Goal: Information Seeking & Learning: Learn about a topic

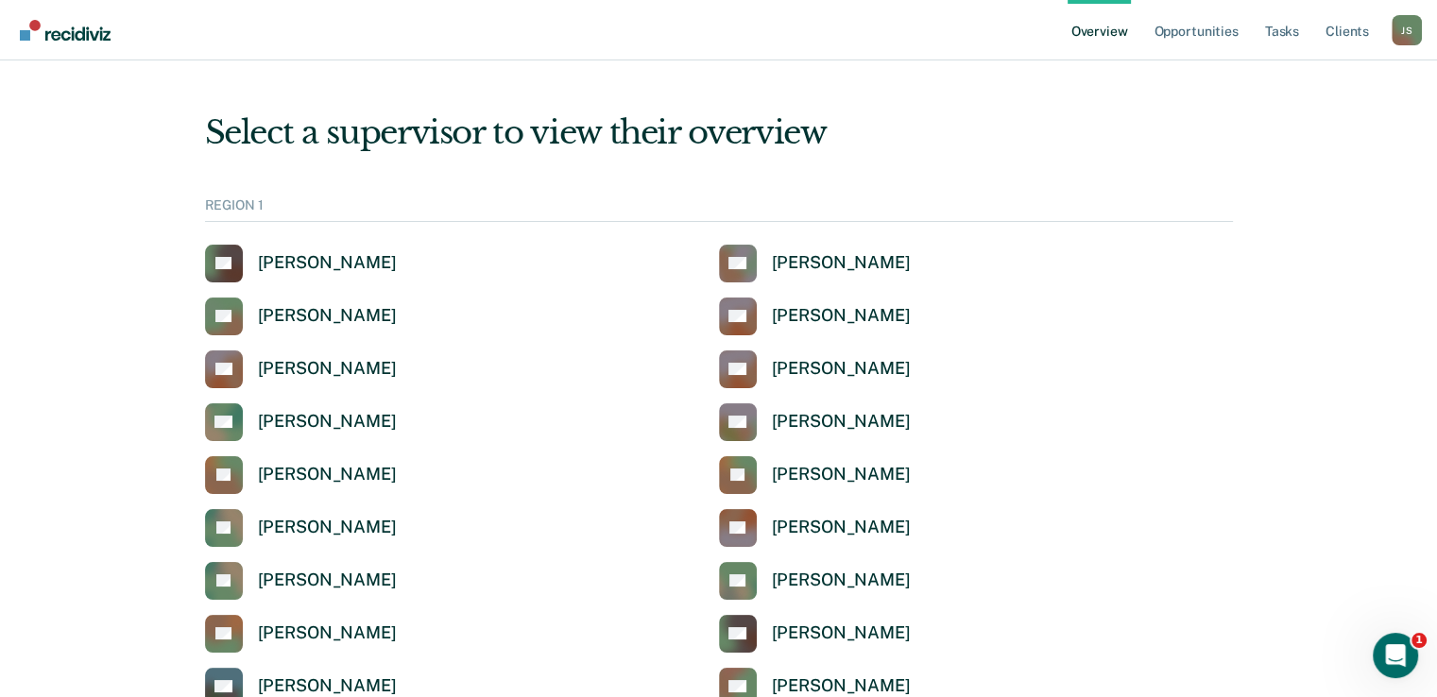
click at [1207, 141] on div "Select a supervisor to view their overview" at bounding box center [719, 132] width 1028 height 39
click at [1353, 27] on link "Client s" at bounding box center [1347, 30] width 51 height 60
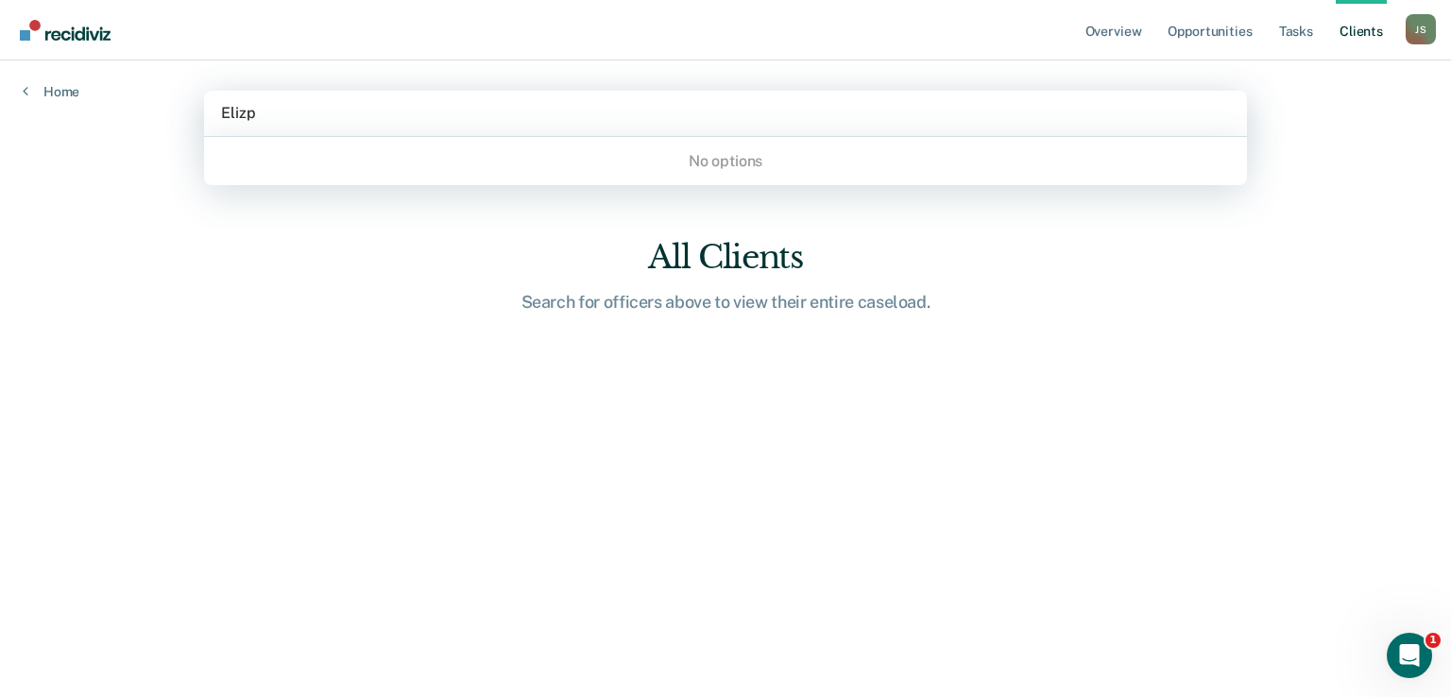
type input "Eliz"
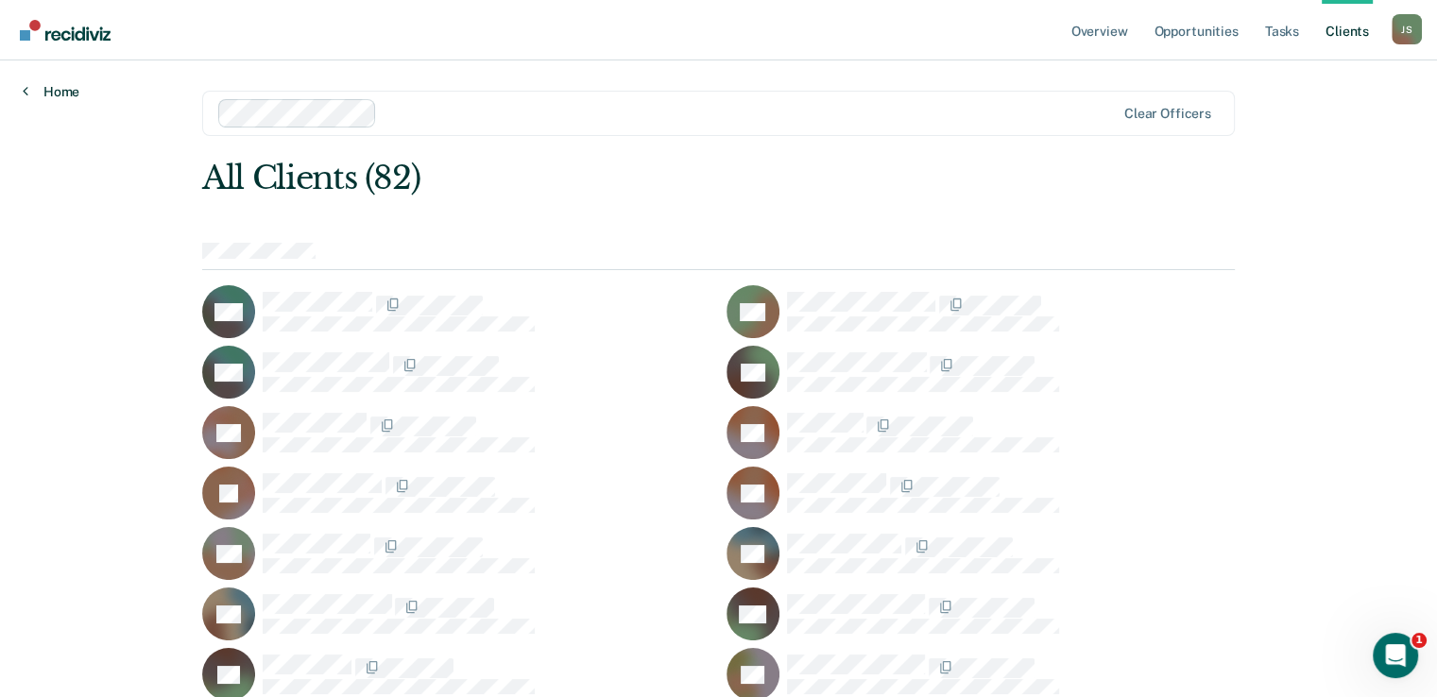
click at [60, 92] on link "Home" at bounding box center [51, 91] width 57 height 17
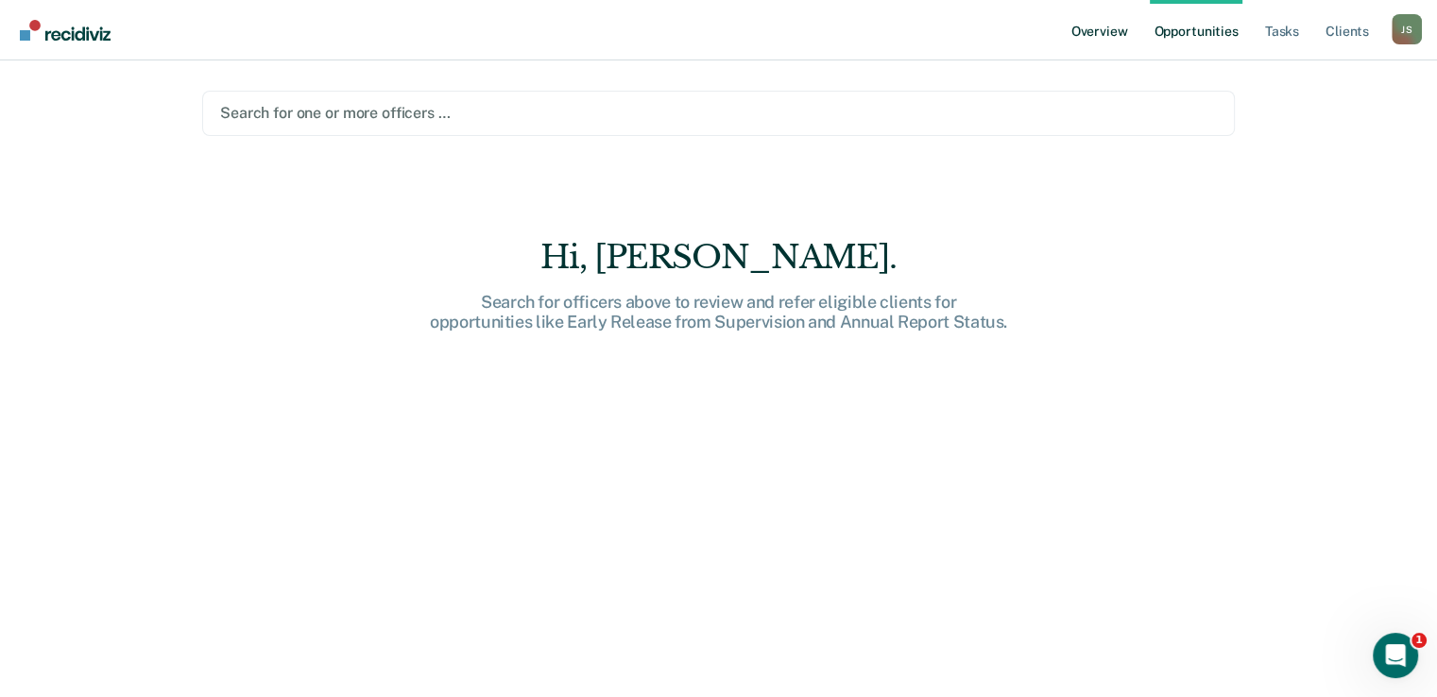
click at [1103, 24] on link "Overview" at bounding box center [1100, 30] width 64 height 60
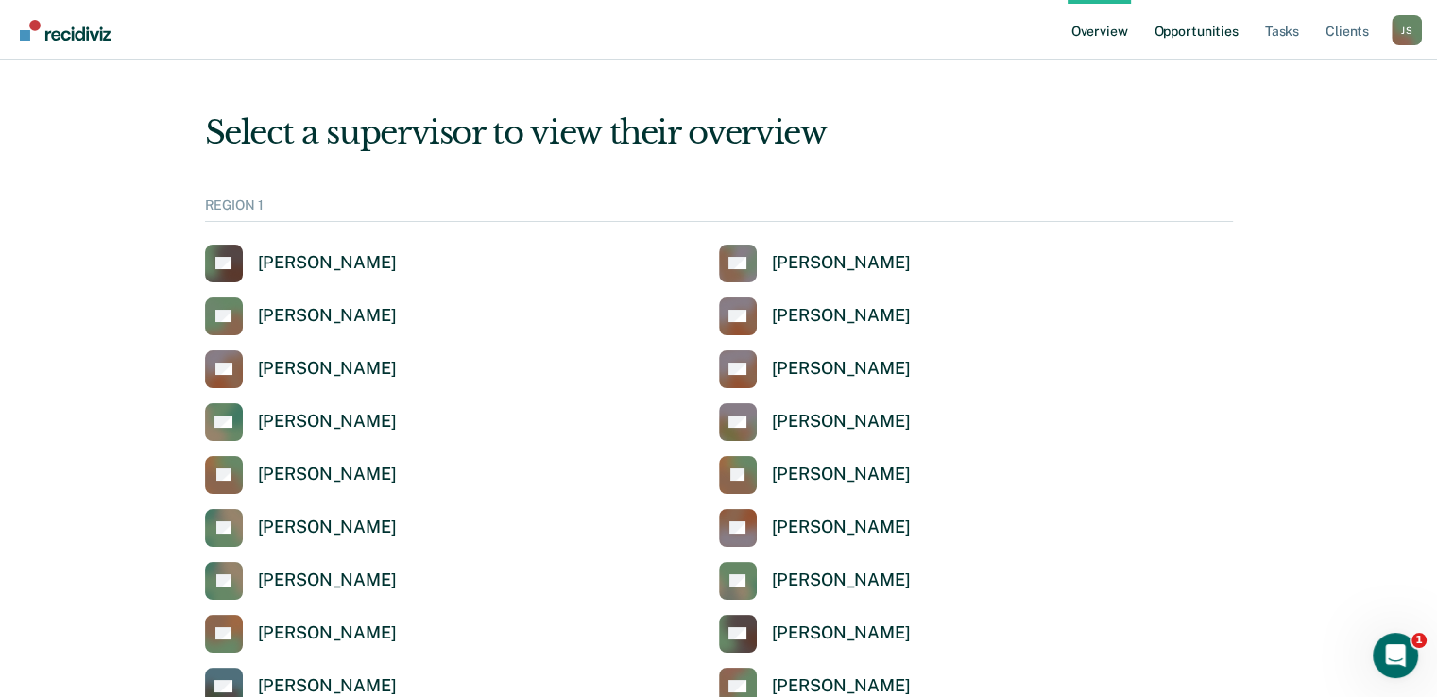
click at [1209, 31] on link "Opportunities" at bounding box center [1196, 30] width 92 height 60
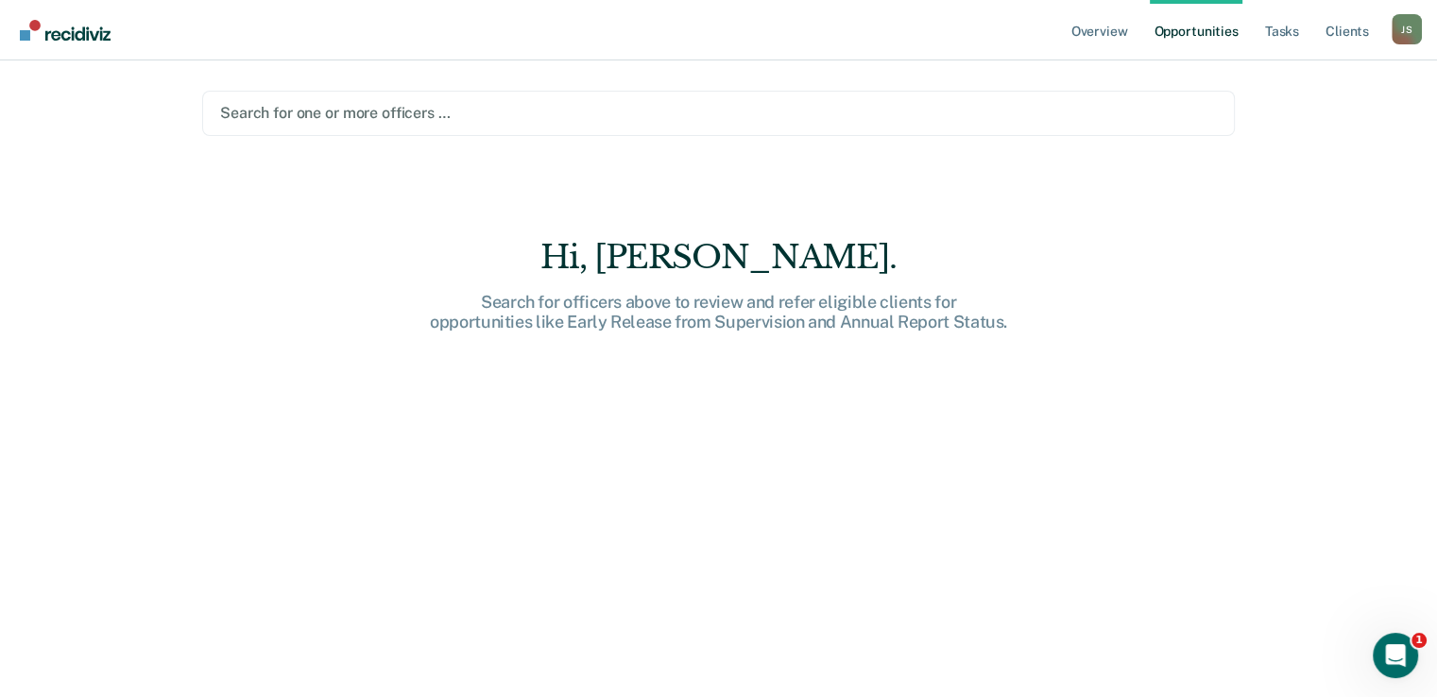
click at [385, 105] on div at bounding box center [718, 113] width 997 height 22
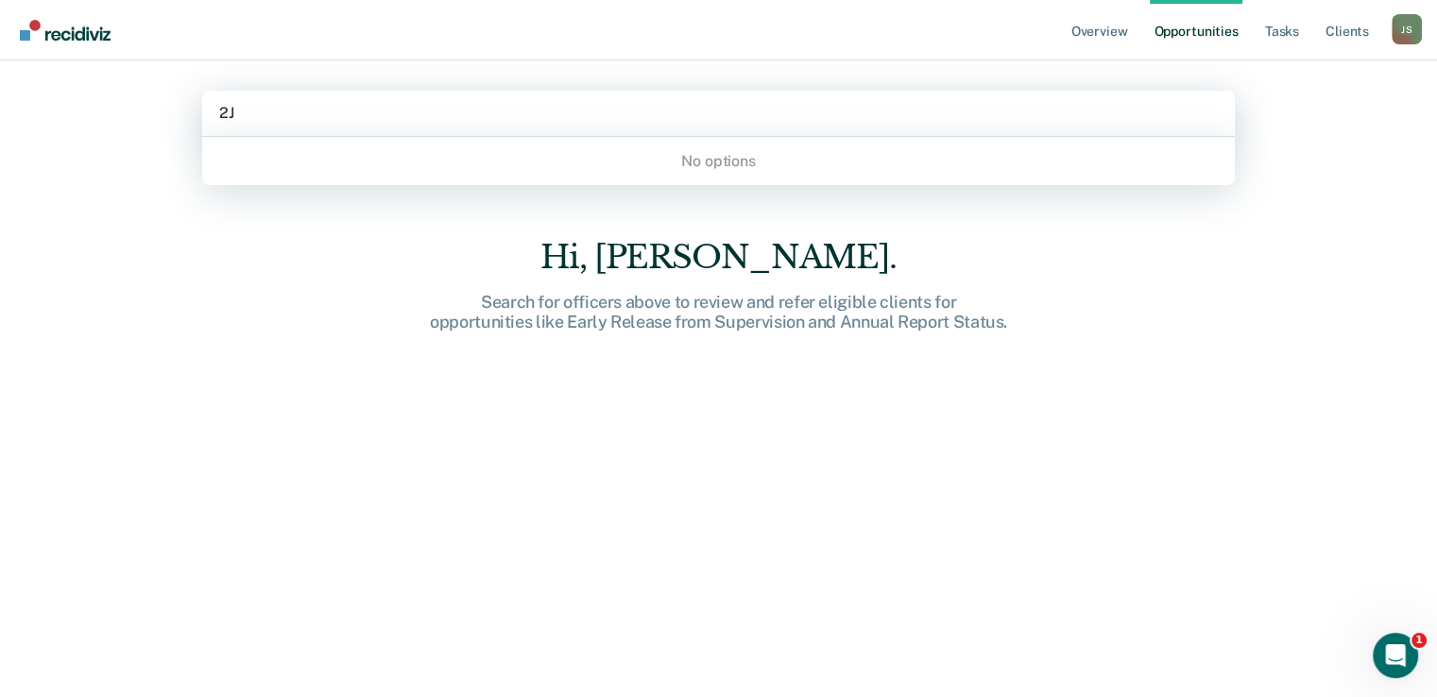
type input "2"
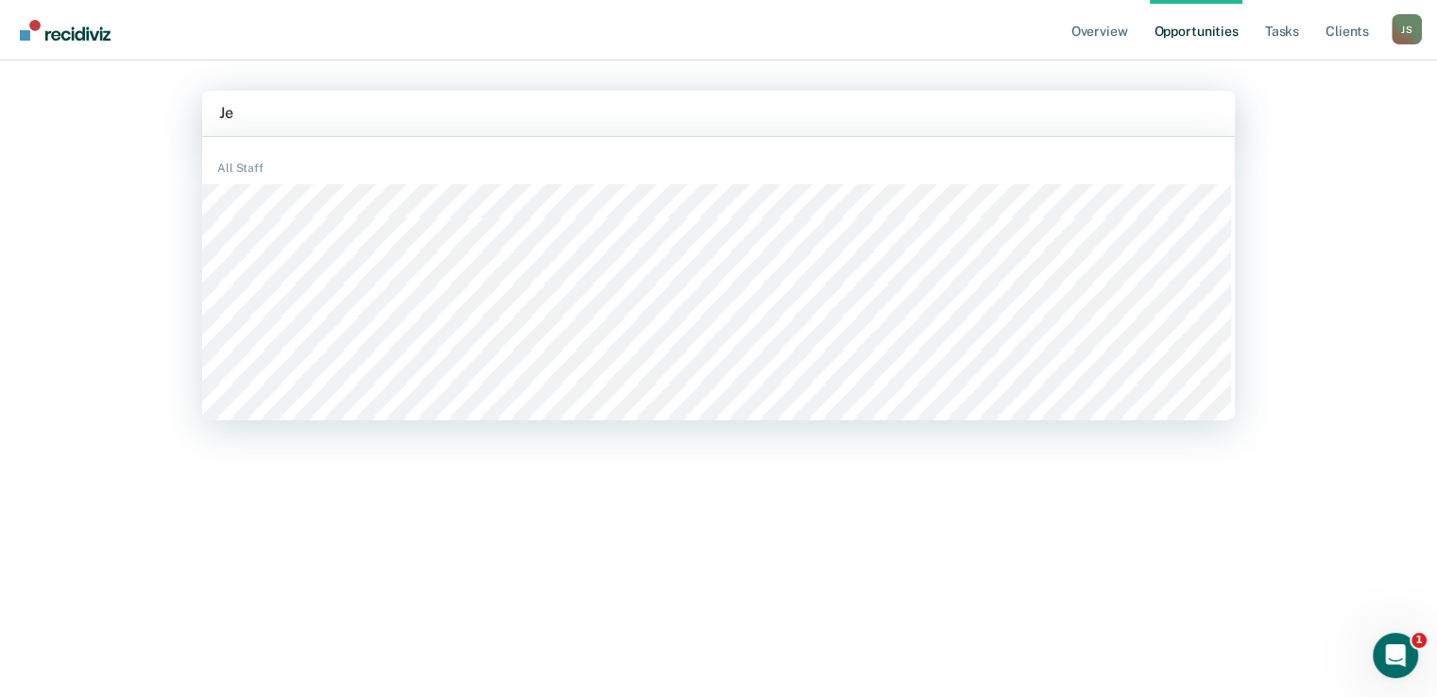
type input "J"
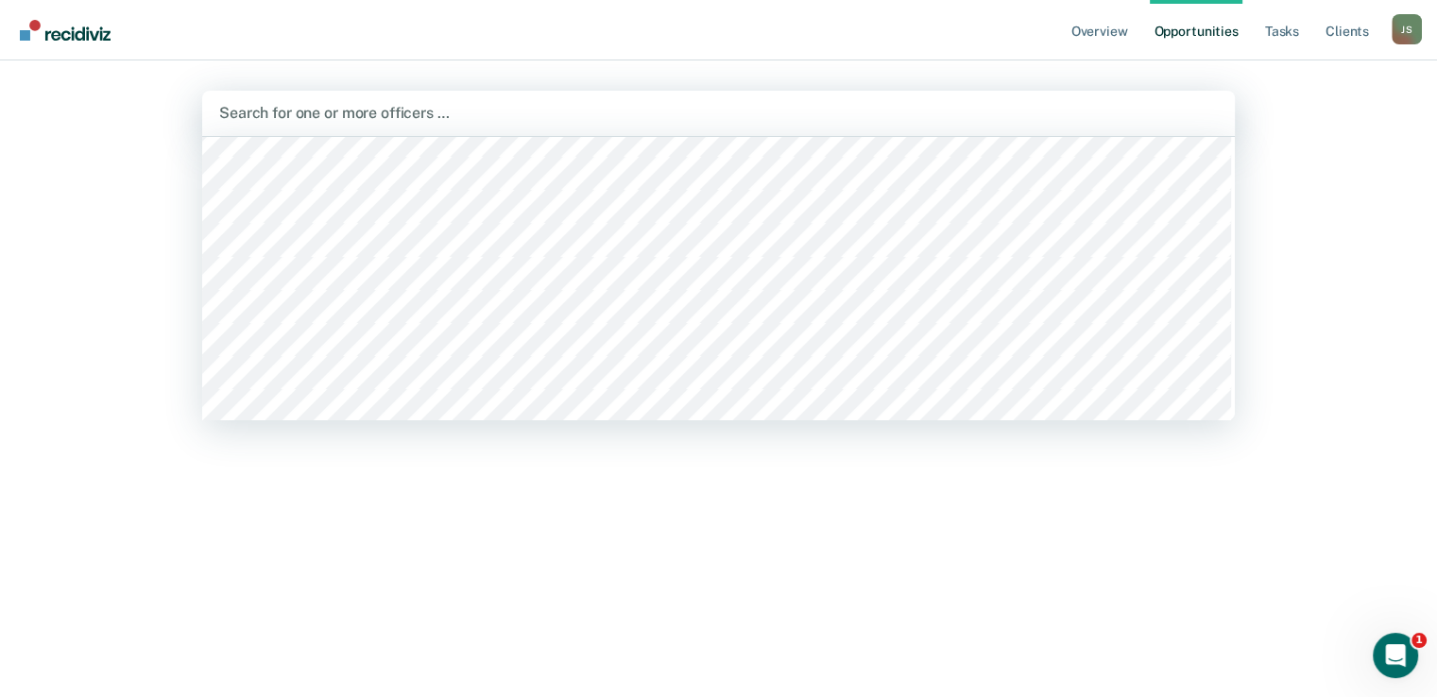
scroll to position [7145, 0]
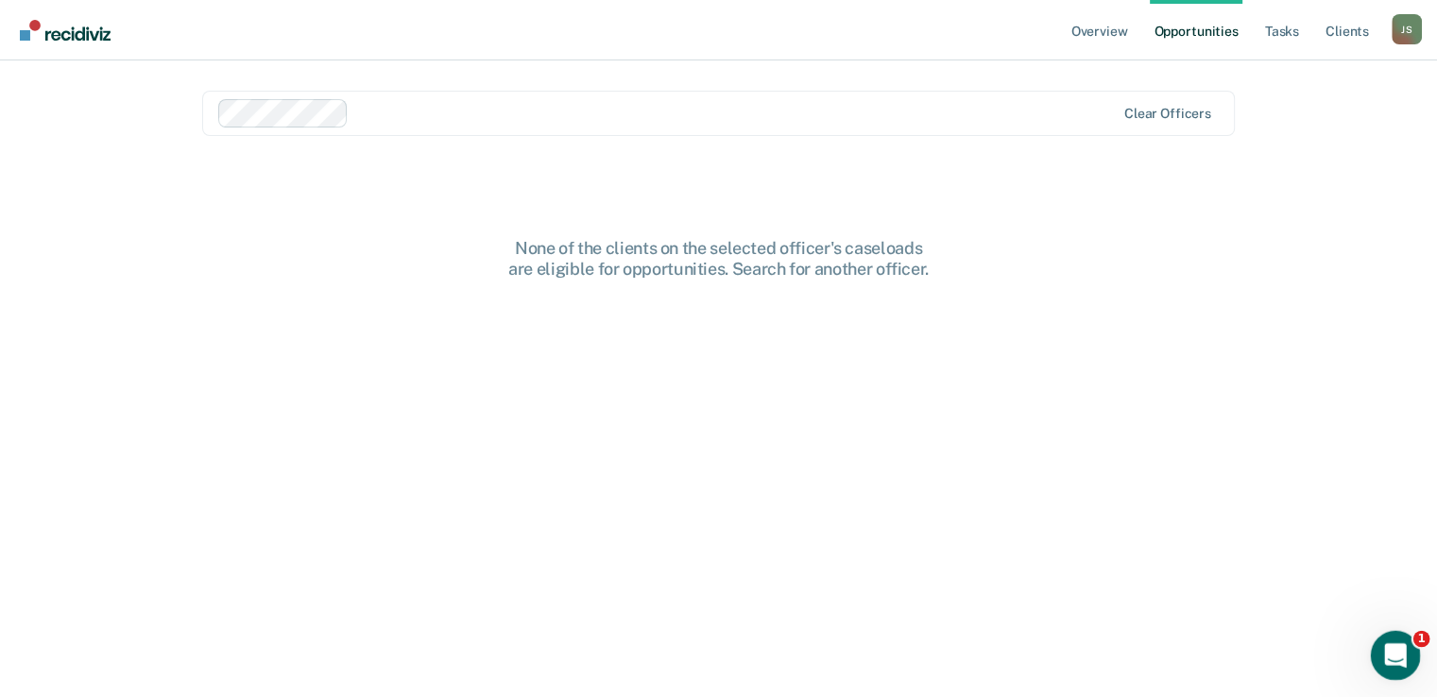
click at [1382, 650] on icon "Open Intercom Messenger" at bounding box center [1392, 653] width 31 height 31
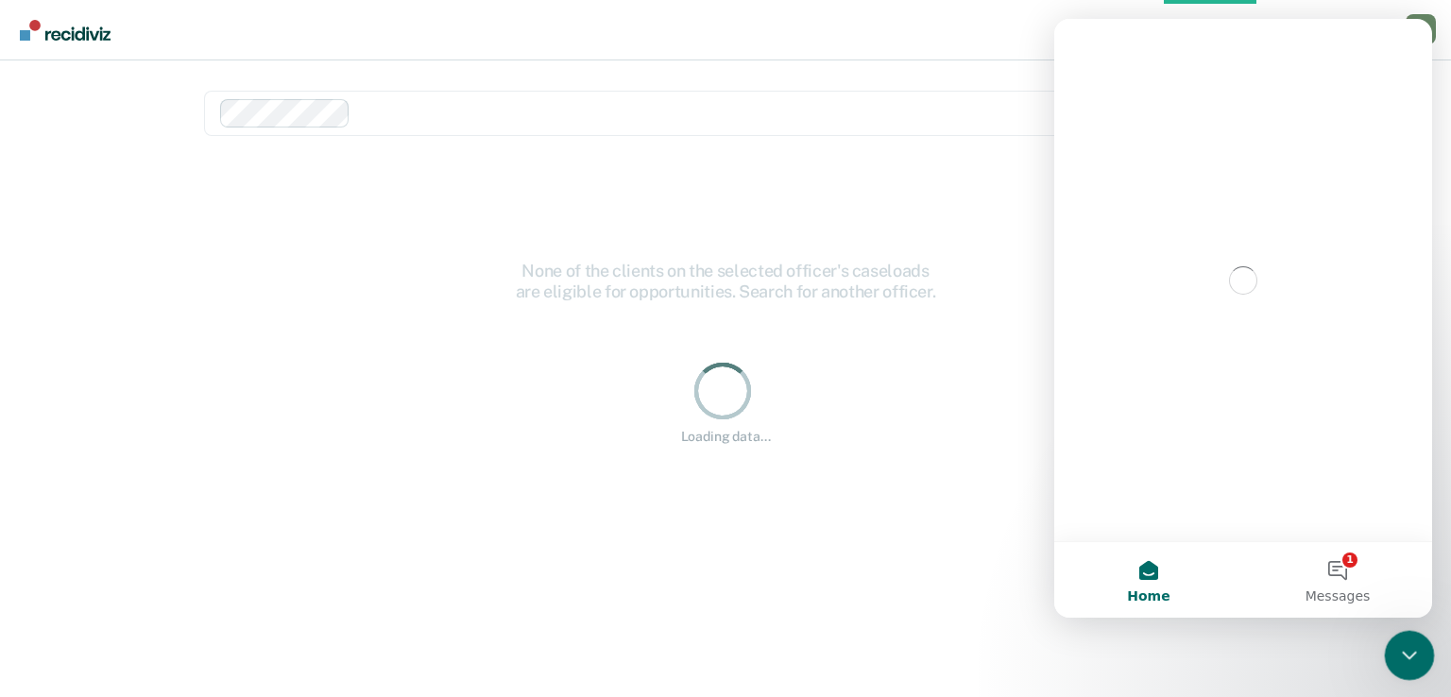
scroll to position [0, 0]
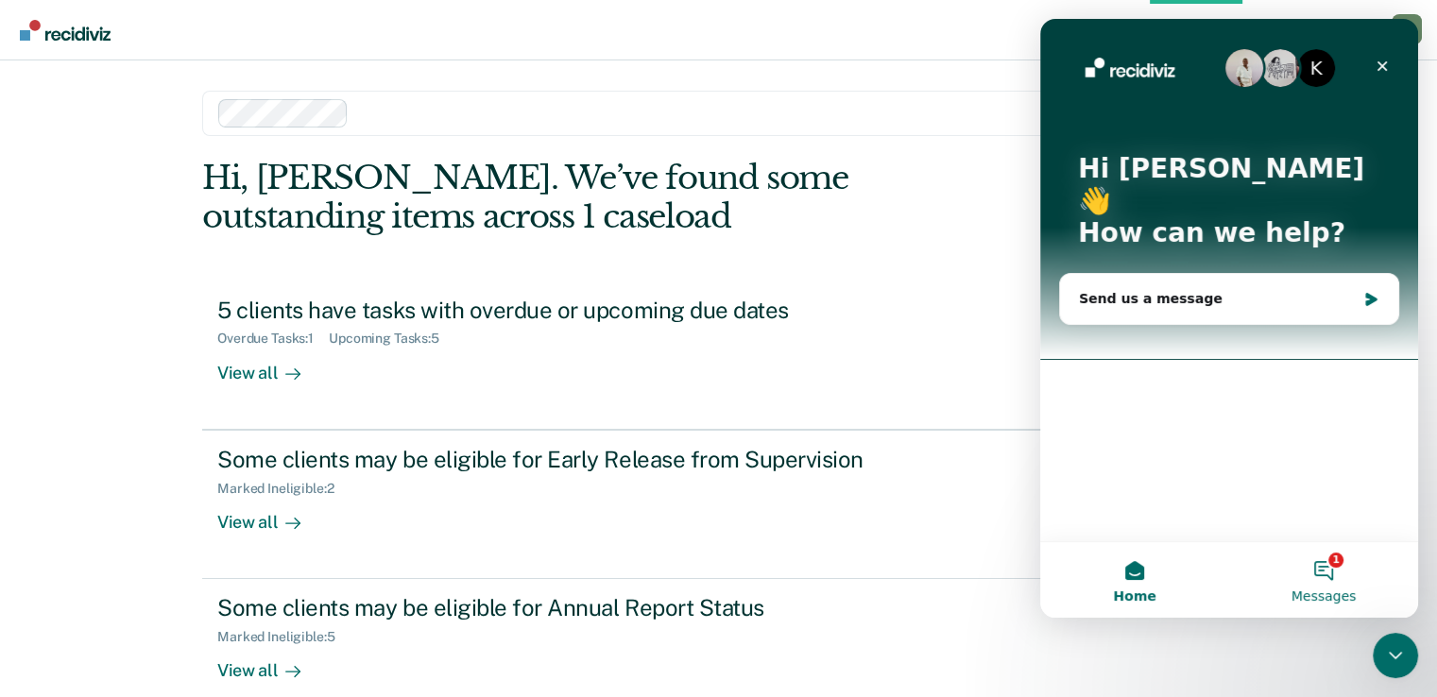
click at [1339, 579] on button "1 Messages" at bounding box center [1323, 580] width 189 height 76
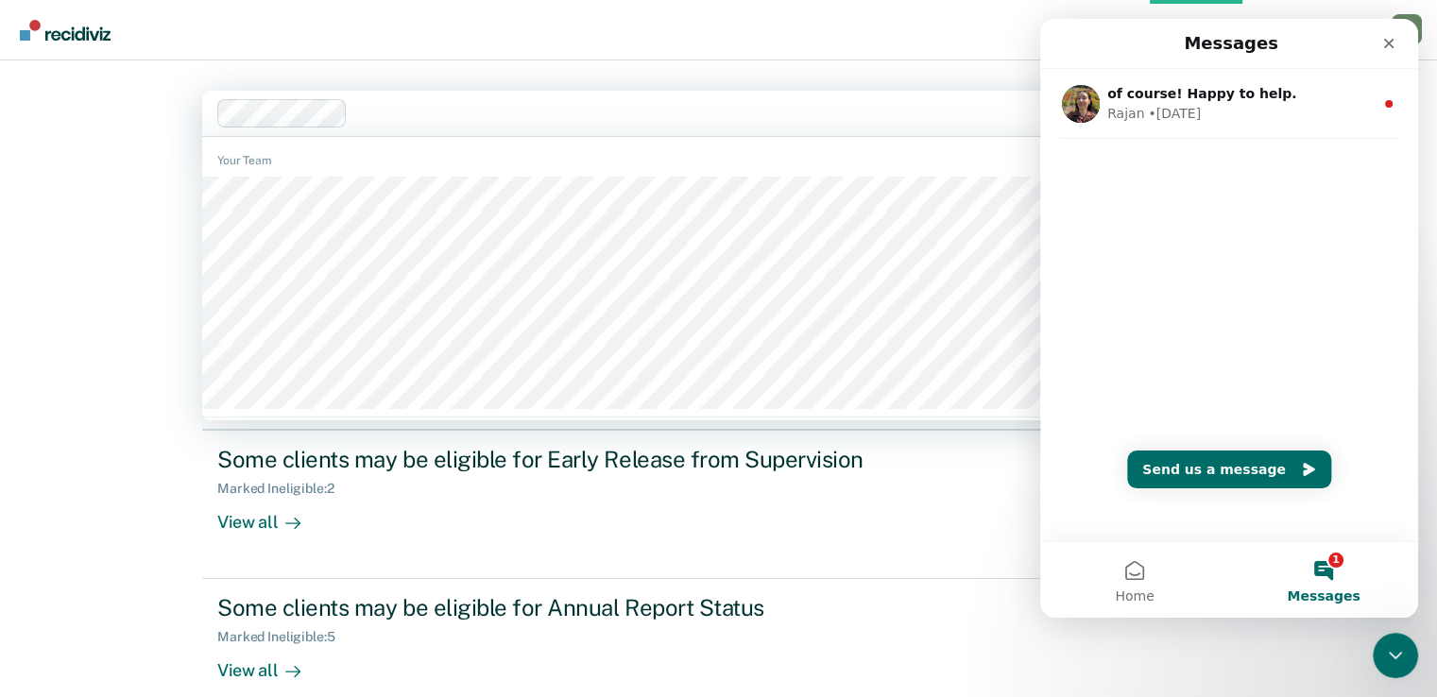
click at [797, 99] on div at bounding box center [667, 113] width 900 height 28
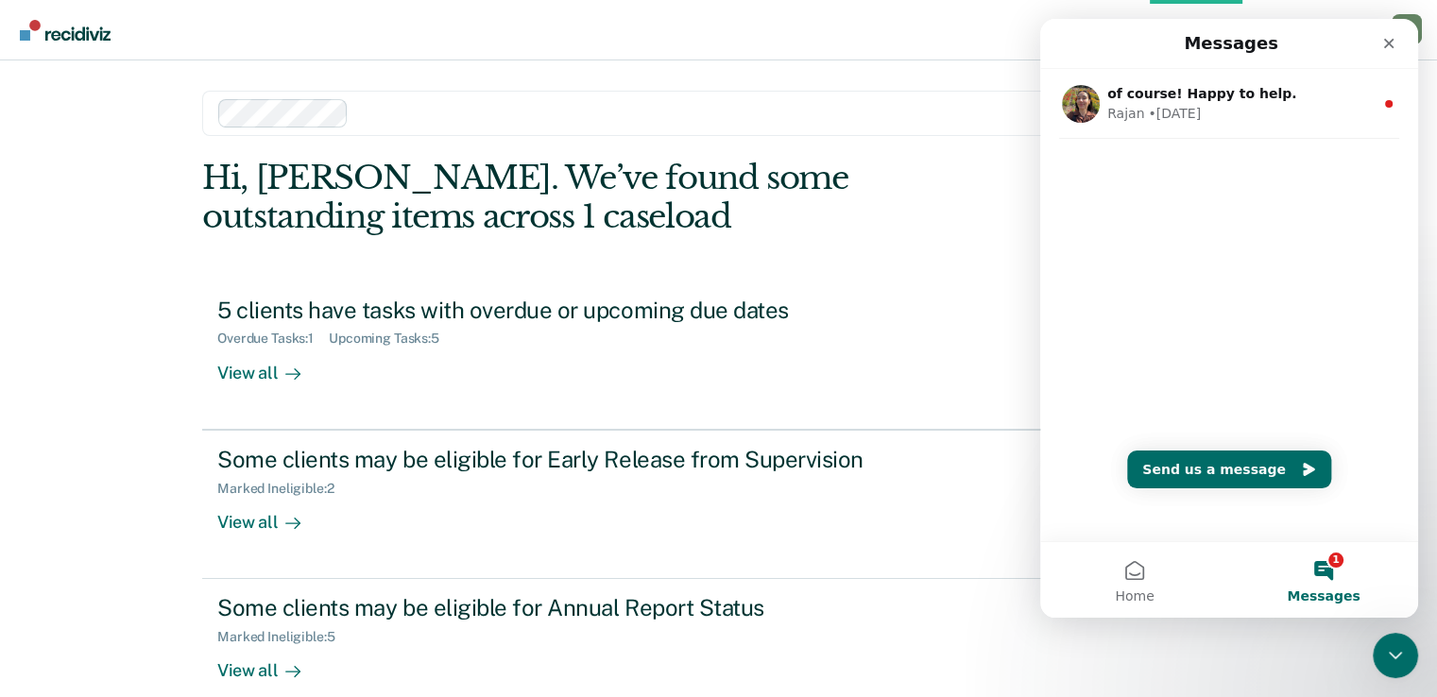
click at [121, 300] on div "Overview Opportunities Tasks Client s [PERSON_NAME] [PERSON_NAME] Profile How i…" at bounding box center [718, 348] width 1437 height 697
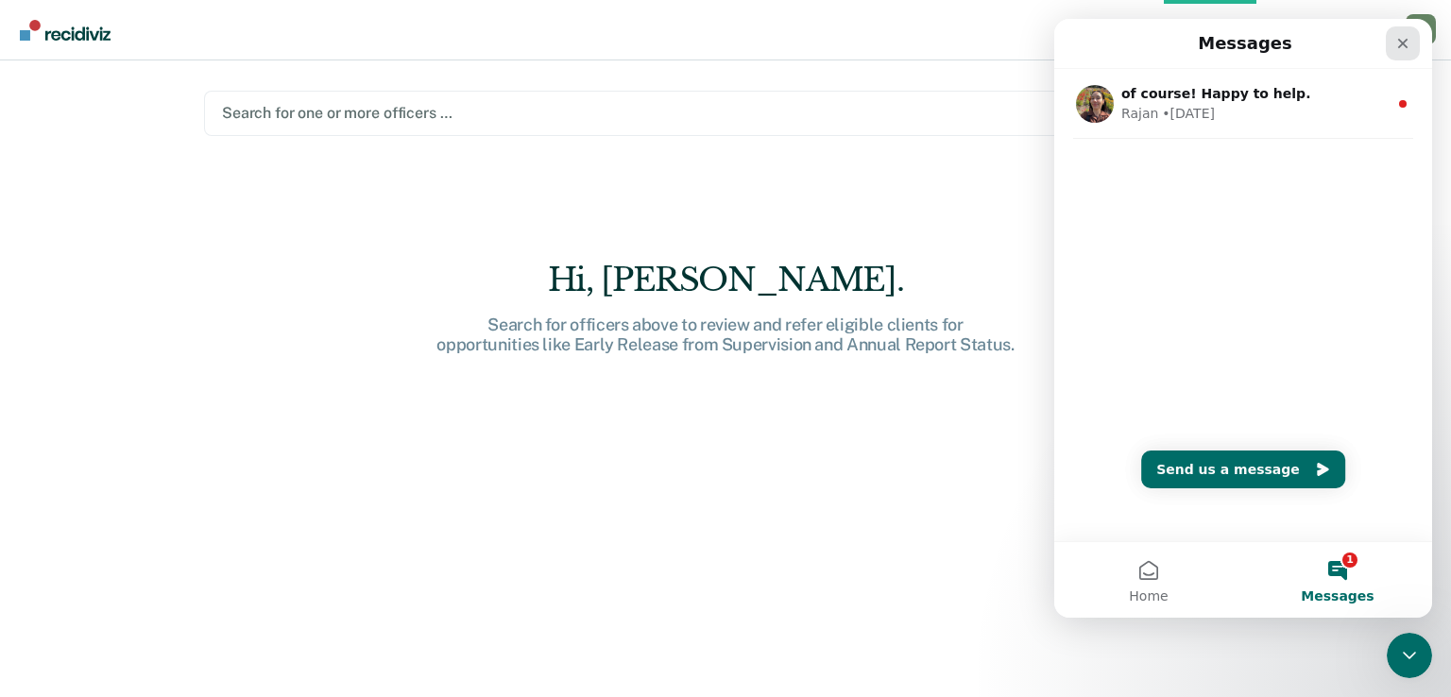
click at [1405, 39] on icon "Close" at bounding box center [1402, 43] width 15 height 15
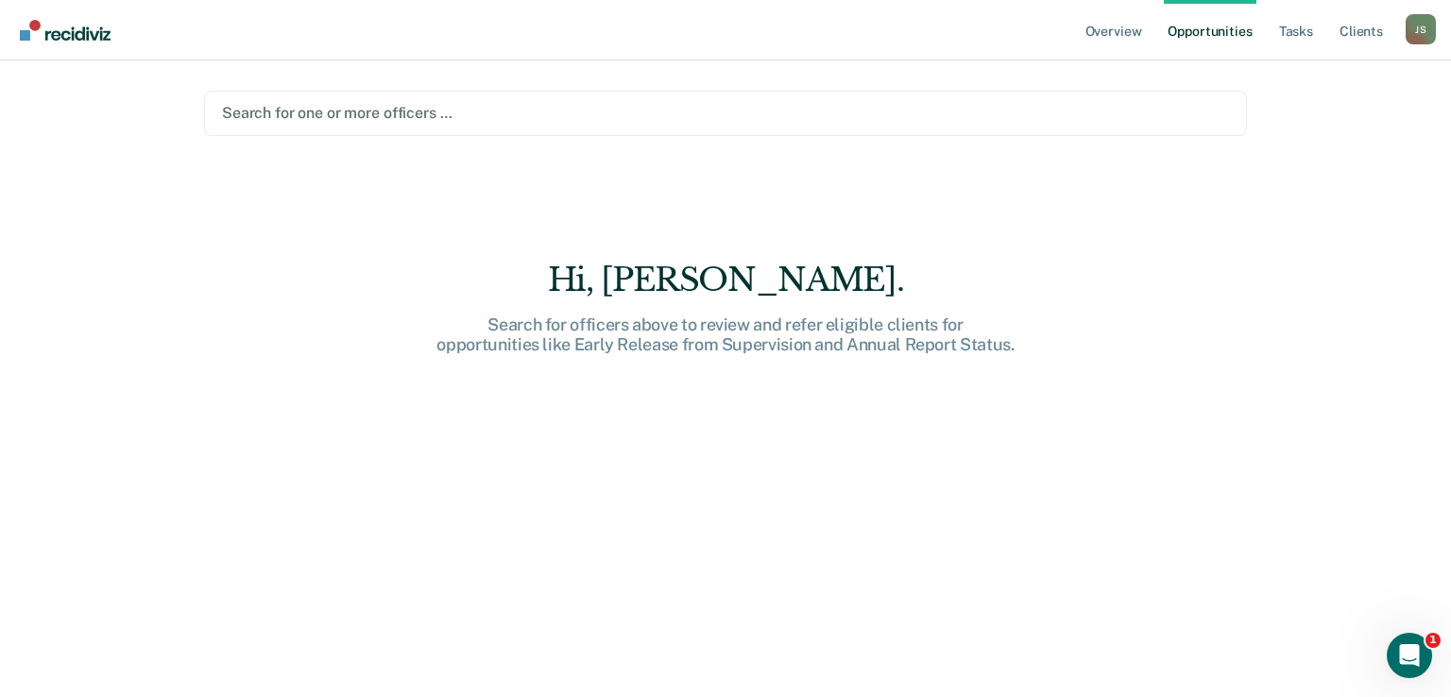
click at [374, 102] on div at bounding box center [725, 113] width 1007 height 22
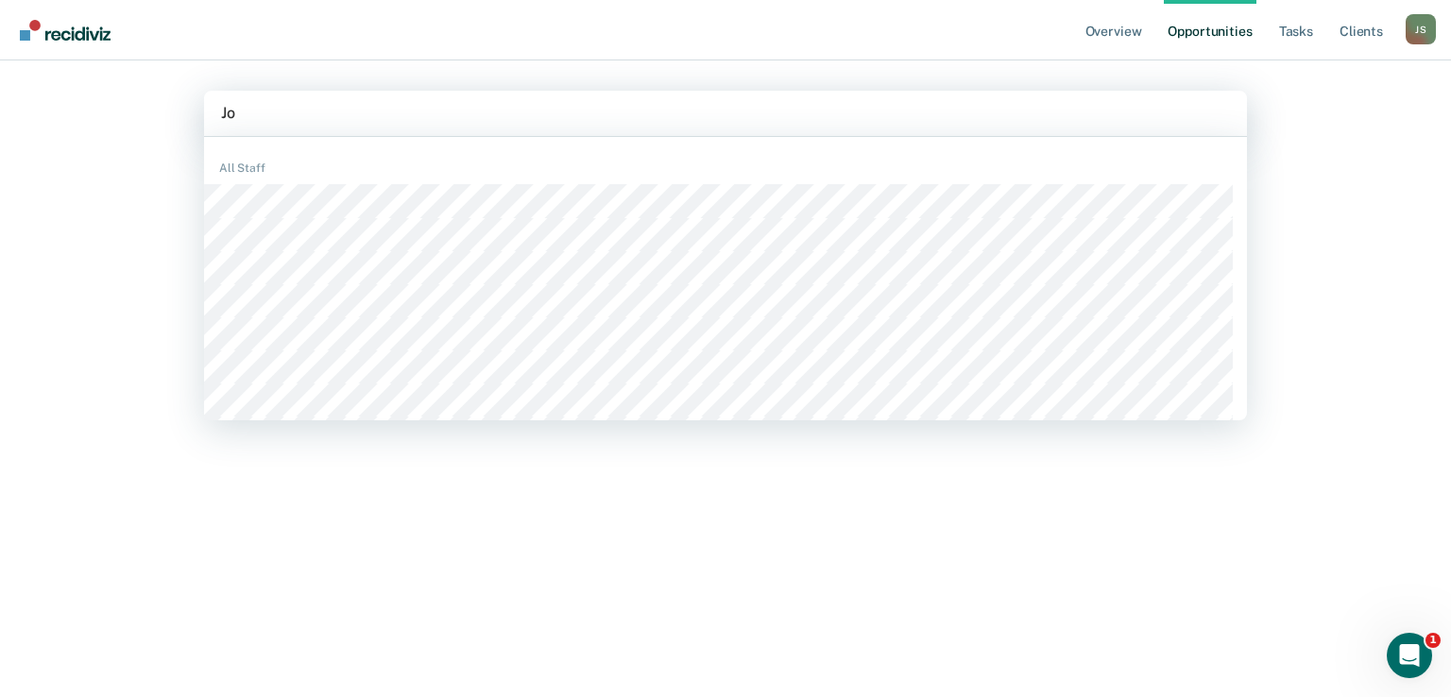
type input "J"
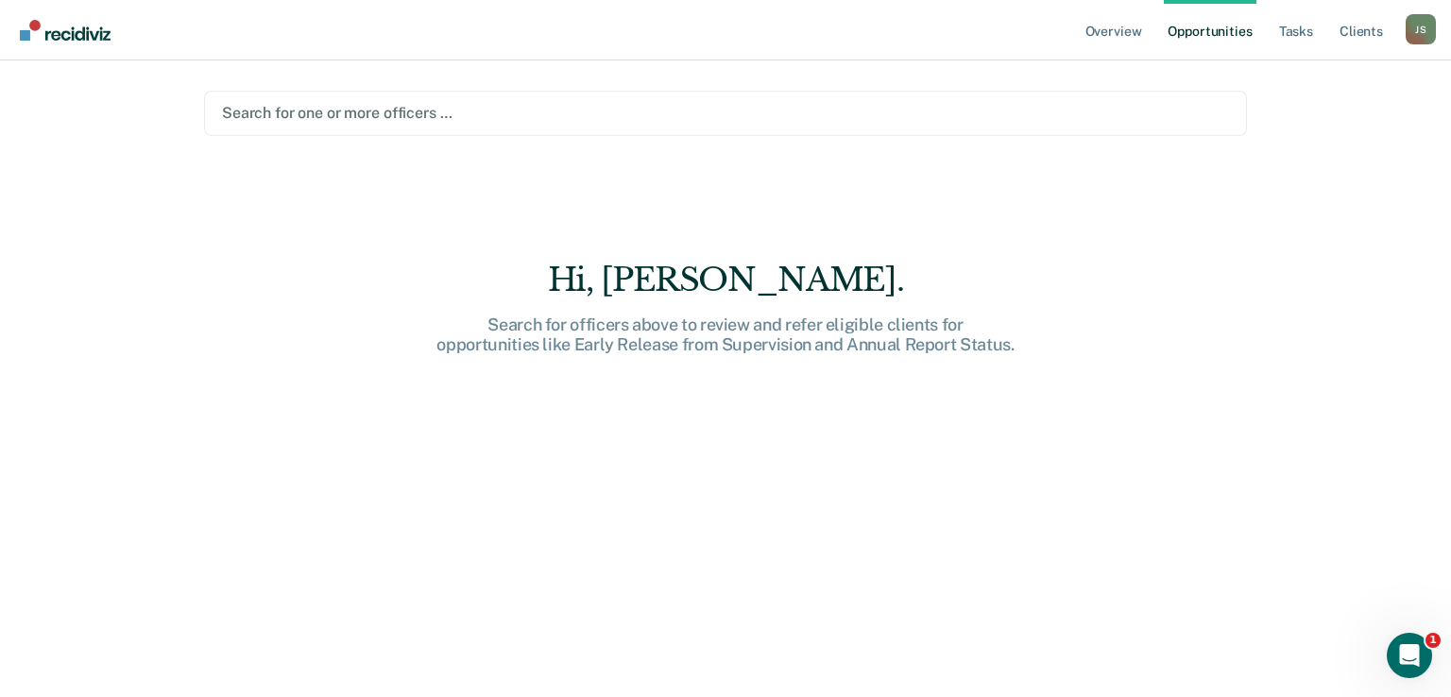
click at [162, 204] on div "Overview Opportunities Tasks Client s [PERSON_NAME] [PERSON_NAME] Profile How i…" at bounding box center [725, 348] width 1451 height 697
click at [1119, 29] on link "Overview" at bounding box center [1114, 30] width 64 height 60
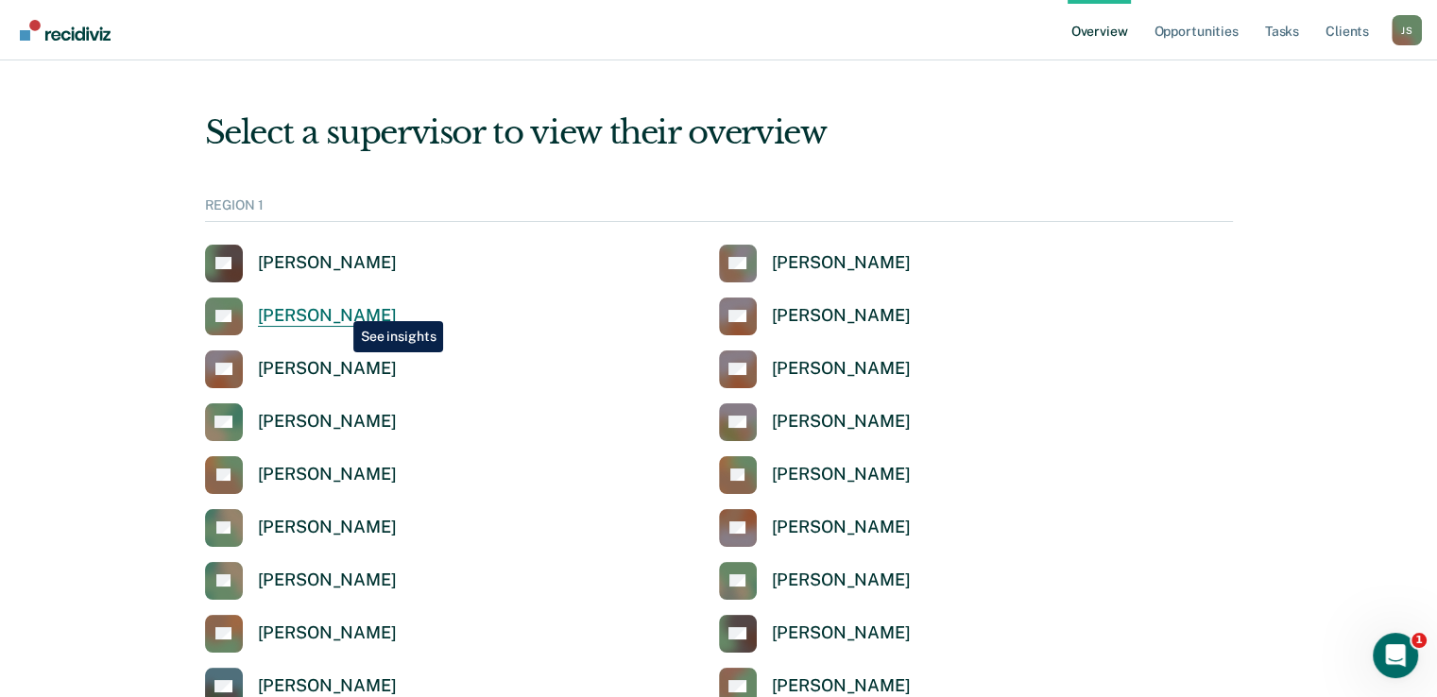
click at [339, 307] on div "[PERSON_NAME]" at bounding box center [327, 316] width 139 height 22
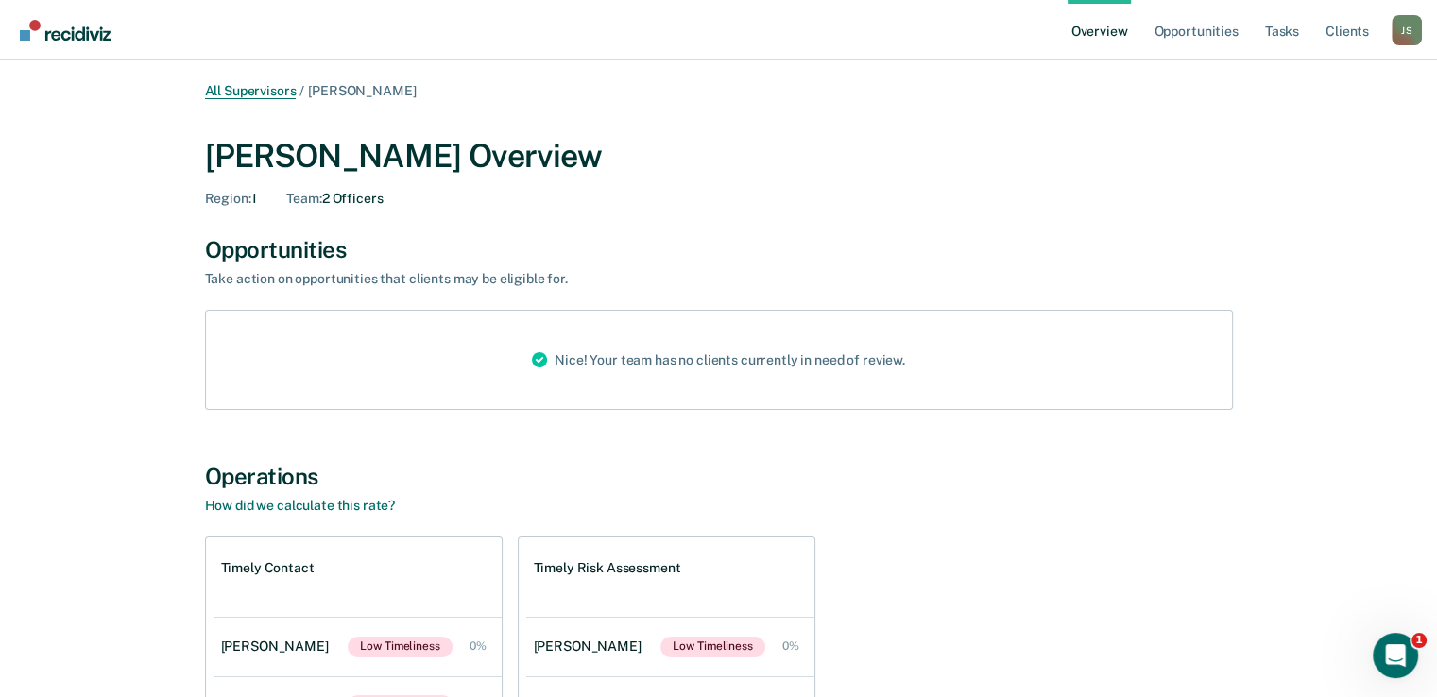
click at [242, 85] on link "All Supervisors" at bounding box center [251, 91] width 92 height 16
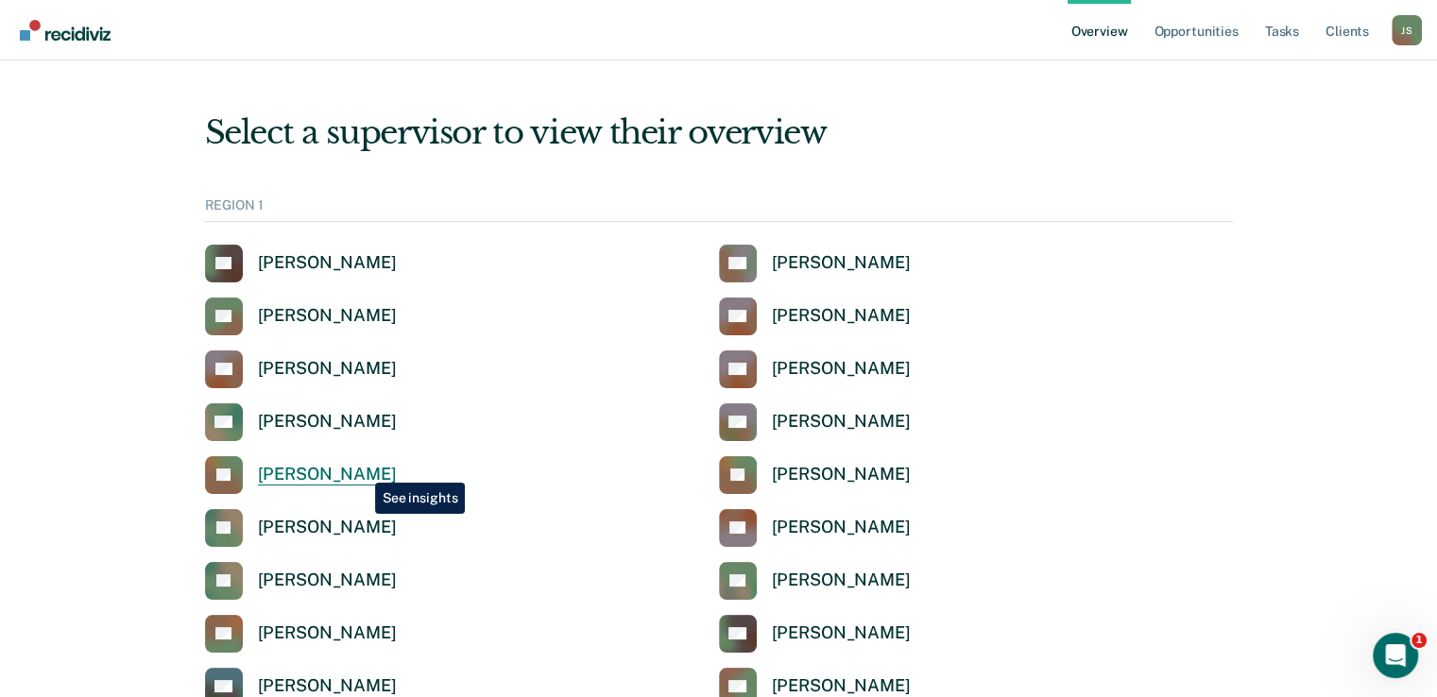
click at [359, 469] on div "[PERSON_NAME]" at bounding box center [327, 475] width 139 height 22
